Goal: Task Accomplishment & Management: Use online tool/utility

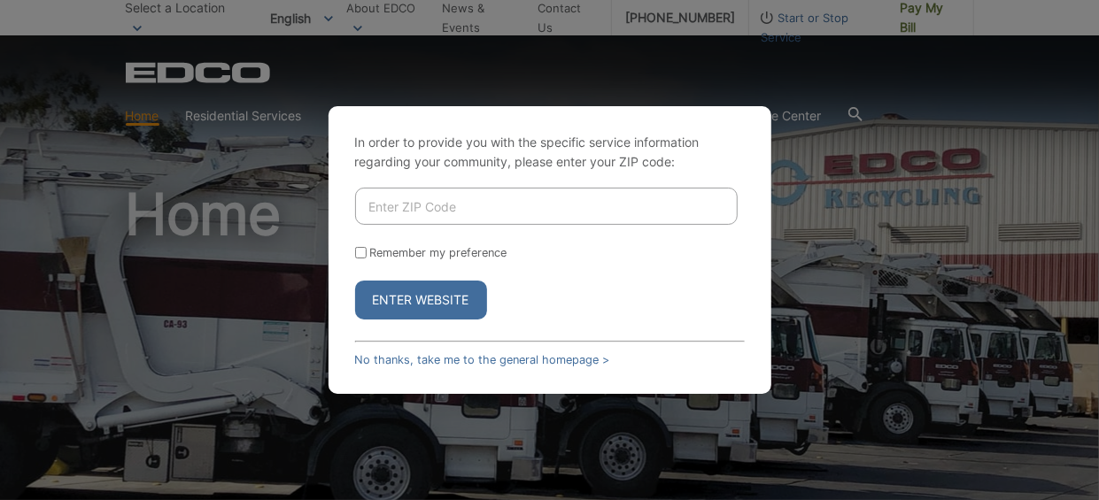
click at [370, 207] on input "Enter ZIP Code" at bounding box center [546, 206] width 383 height 37
click at [370, 206] on input "91978" at bounding box center [546, 206] width 383 height 37
type input "91978"
click at [361, 255] on input "Remember my preference" at bounding box center [361, 253] width 12 height 12
checkbox input "true"
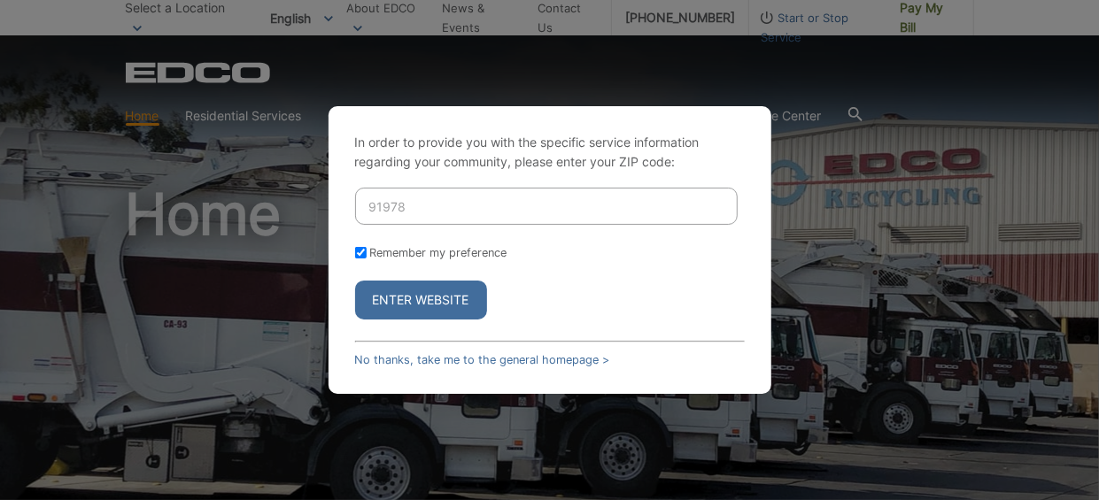
click at [425, 304] on button "Enter Website" at bounding box center [421, 300] width 132 height 39
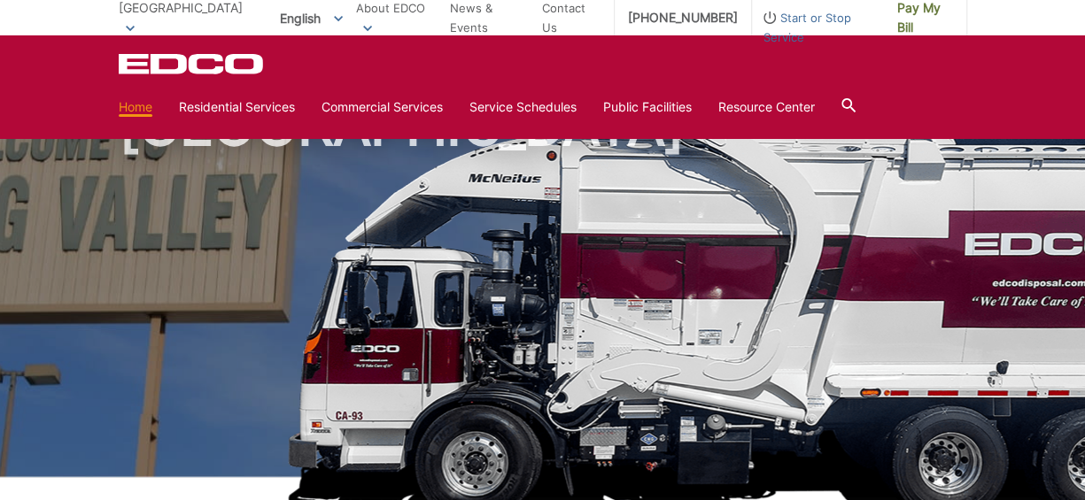
scroll to position [531, 0]
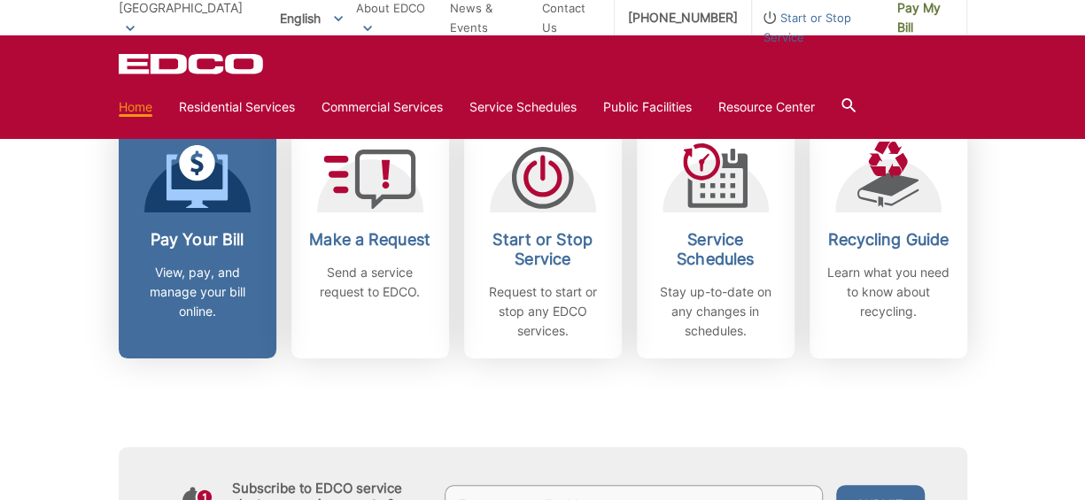
click at [219, 247] on h2 "Pay Your Bill" at bounding box center [197, 239] width 131 height 19
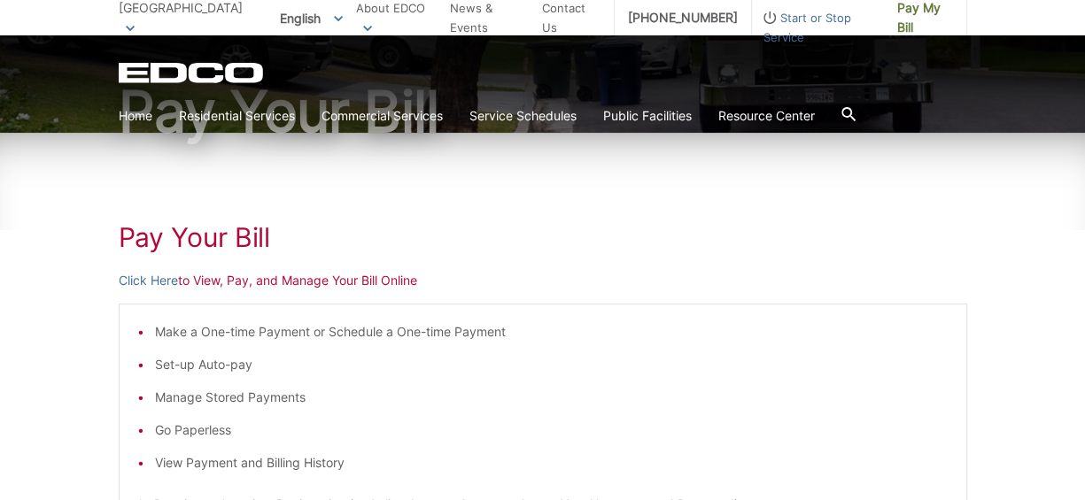
scroll to position [177, 0]
click at [160, 283] on link "Click Here" at bounding box center [148, 280] width 59 height 19
